Goal: Register for event/course

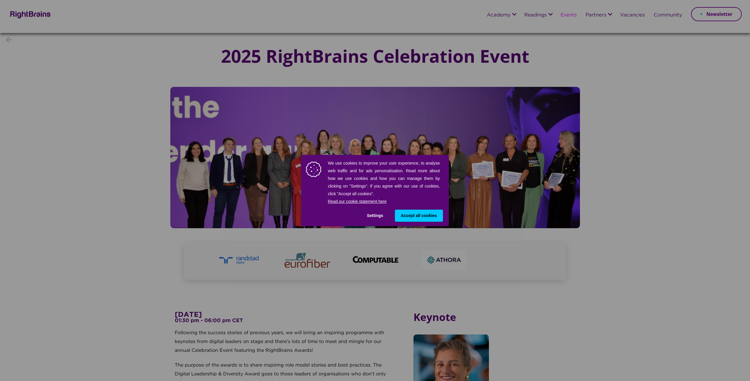
click at [130, 205] on div "We use cookies to improve your user experience, to analyse web traffic and for …" at bounding box center [375, 190] width 750 height 381
click at [415, 215] on span "Accept all cookies" at bounding box center [419, 216] width 36 height 6
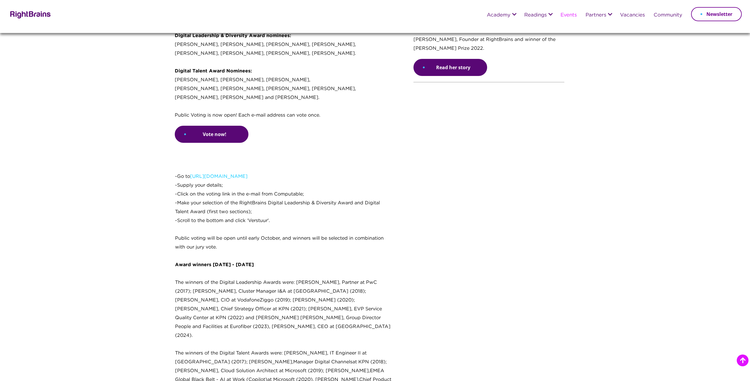
scroll to position [490, 0]
click at [286, 159] on section "-Go to https://bit.ly/4kkgC1C -Supply your details; -Click on the voting link i…" at bounding box center [284, 367] width 219 height 447
click at [129, 139] on section "6 November 2025 01:30 pm - 06:00 pm CET Following the success stories of previo…" at bounding box center [375, 187] width 750 height 831
click at [209, 90] on p "We are ecstatic to announce this year's nominees! Digital Leadership & Diversit…" at bounding box center [284, 71] width 219 height 112
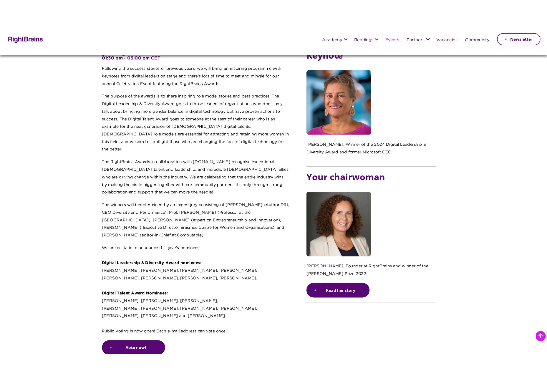
scroll to position [253, 0]
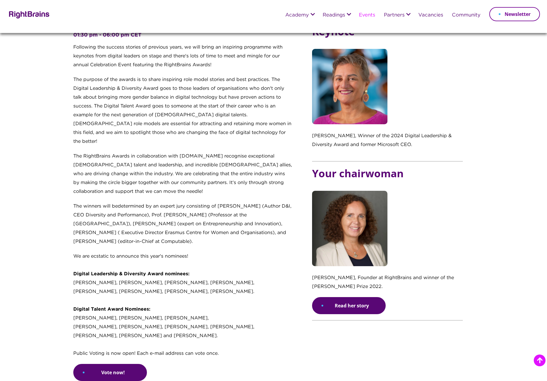
click at [104, 152] on p "The RightBrains Awards in collaboration with Computable.nl recognise exceptiona…" at bounding box center [182, 177] width 219 height 50
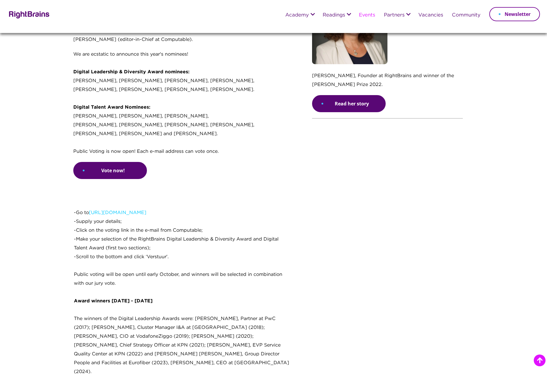
scroll to position [459, 0]
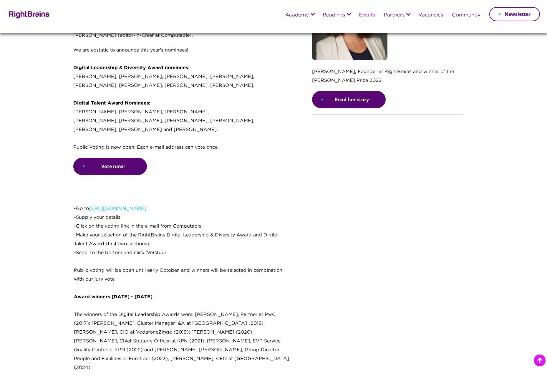
click at [28, 257] on section "6 November 2025 01:30 pm - 06:00 pm CET Following the success stories of previo…" at bounding box center [273, 218] width 547 height 831
click at [125, 209] on p "-Go to https://bit.ly/4kkgC1C -Supply your details; -Click on the voting link i…" at bounding box center [183, 248] width 218 height 88
click at [129, 214] on p "-Go to https://bit.ly/4kkgC1C -Supply your details; -Click on the voting link i…" at bounding box center [183, 248] width 218 height 88
click at [262, 204] on p "-Go to https://bit.ly/4kkgC1C -Supply your details; -Click on the voting link i…" at bounding box center [183, 248] width 218 height 88
